Goal: Subscribe to service/newsletter

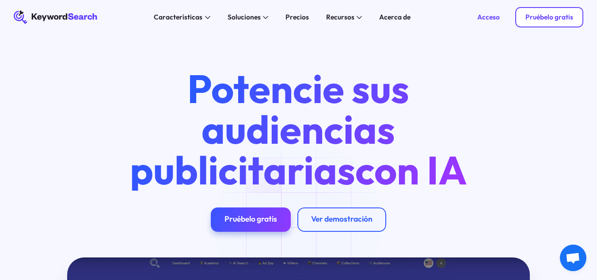
click at [543, 16] on font "Pruébelo gratis" at bounding box center [550, 16] width 48 height 9
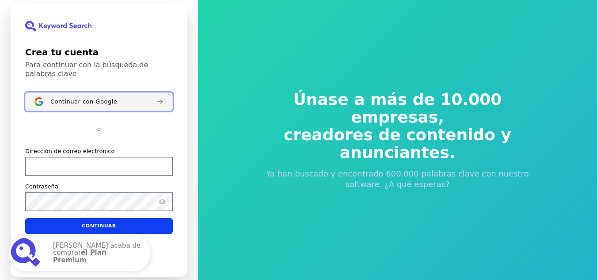
click at [150, 103] on button "Continuar con Google" at bounding box center [99, 101] width 148 height 19
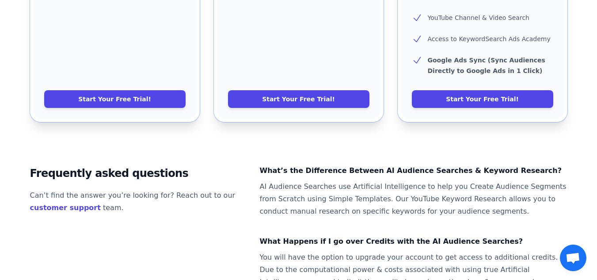
scroll to position [539, 0]
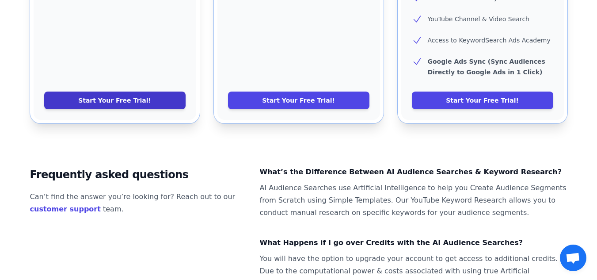
click at [165, 92] on link "Start Your Free Trial!" at bounding box center [115, 101] width 142 height 18
